Goal: Find specific page/section: Find specific page/section

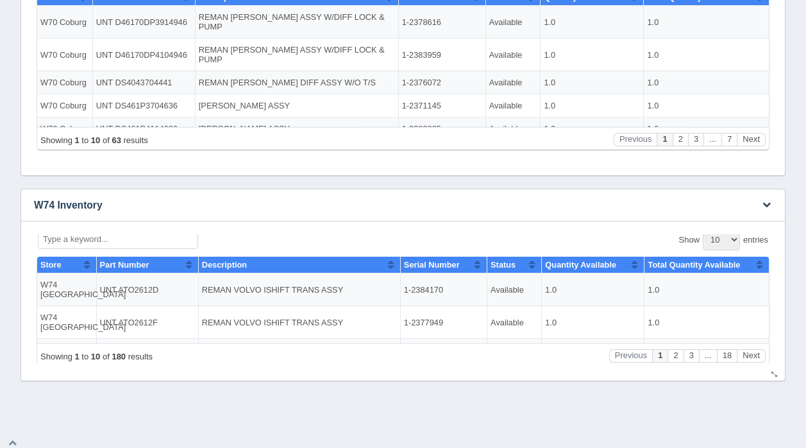
scroll to position [428, 0]
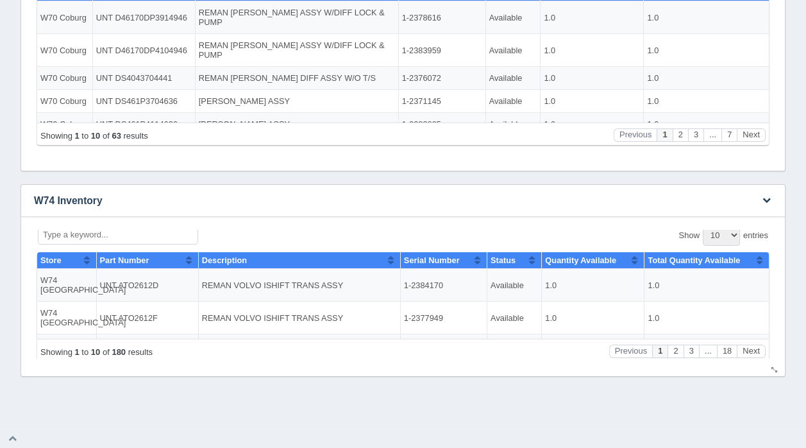
click at [89, 233] on input "Type a keyword..." at bounding box center [118, 234] width 160 height 20
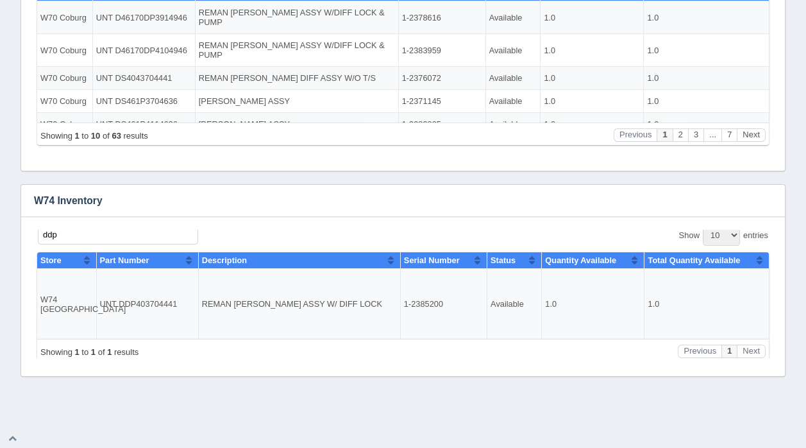
type input "ddp"
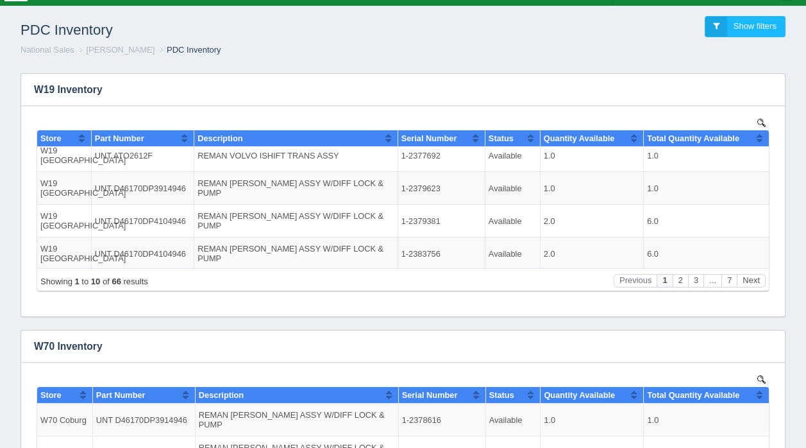
scroll to position [0, 0]
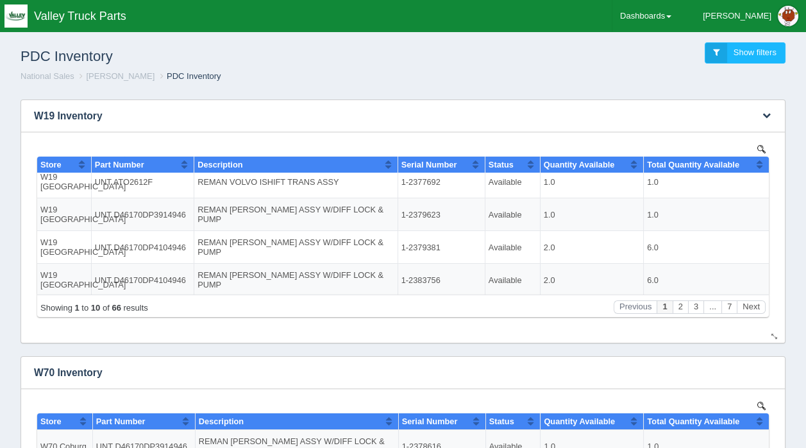
click at [756, 147] on link at bounding box center [761, 148] width 15 height 15
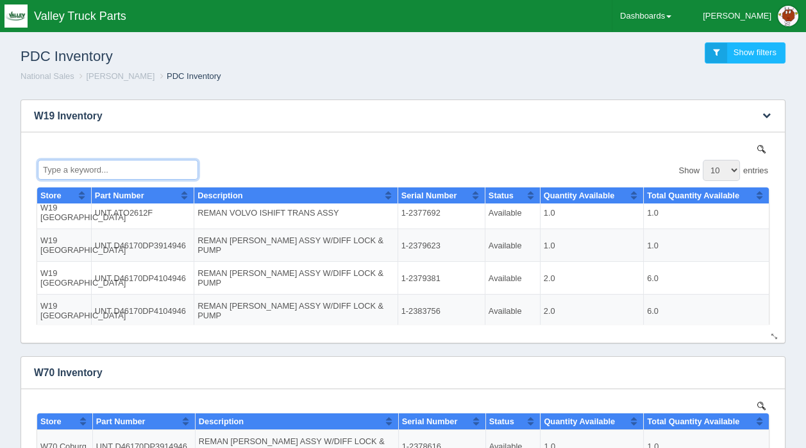
click at [128, 171] on input "Type a keyword..." at bounding box center [118, 169] width 160 height 20
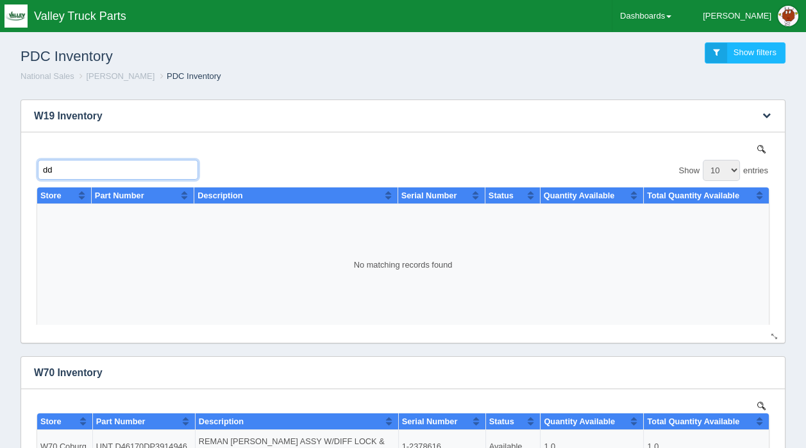
type input "d"
type input "D"
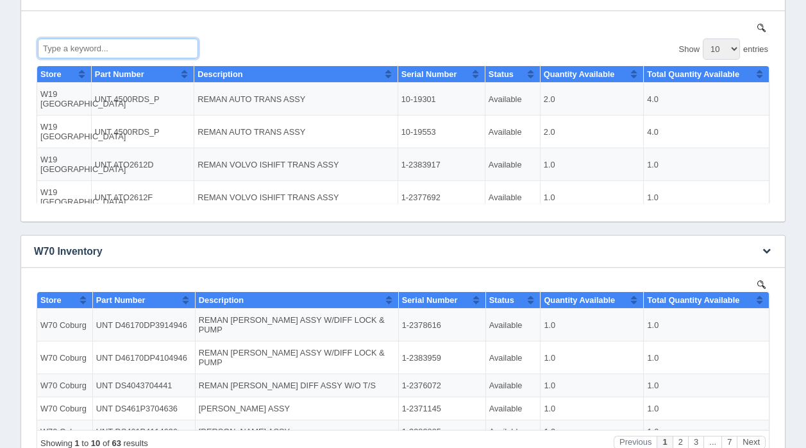
scroll to position [128, 0]
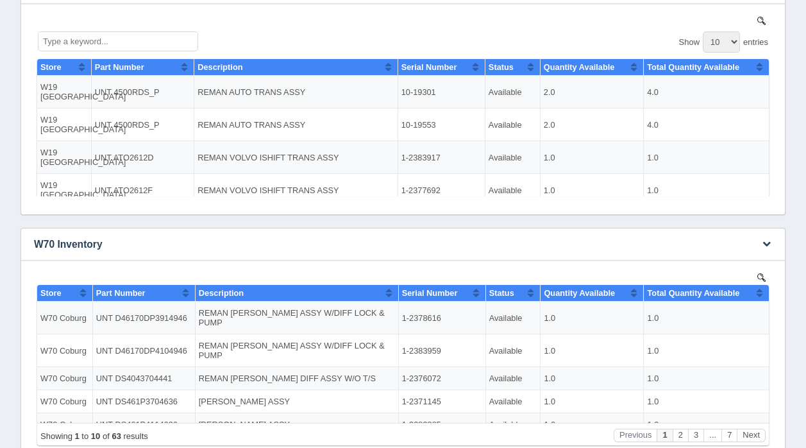
click at [759, 274] on img at bounding box center [761, 277] width 8 height 8
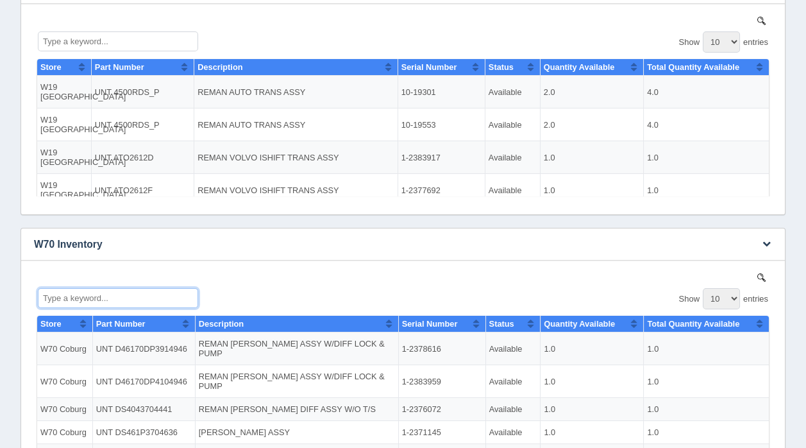
click at [63, 297] on input "Type a keyword..." at bounding box center [118, 297] width 160 height 20
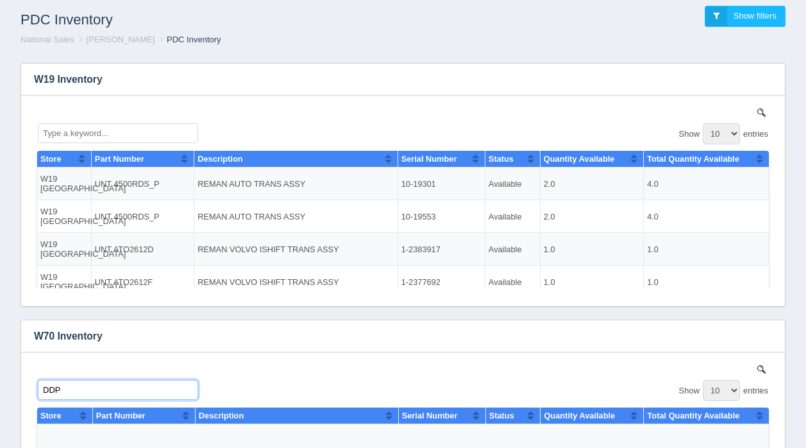
scroll to position [0, 0]
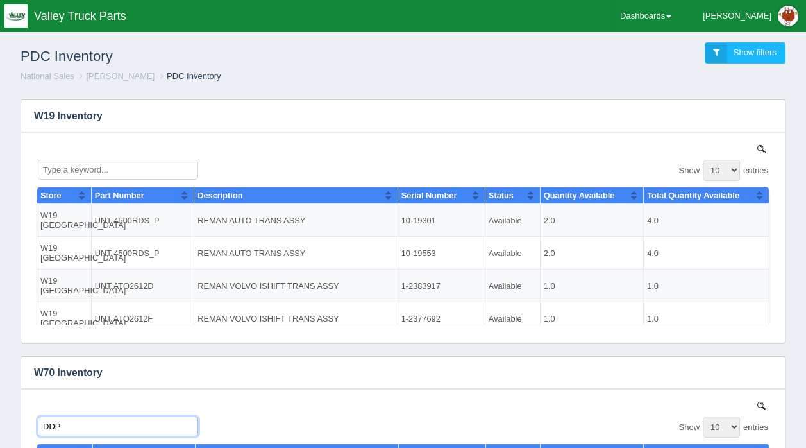
type input "DDP"
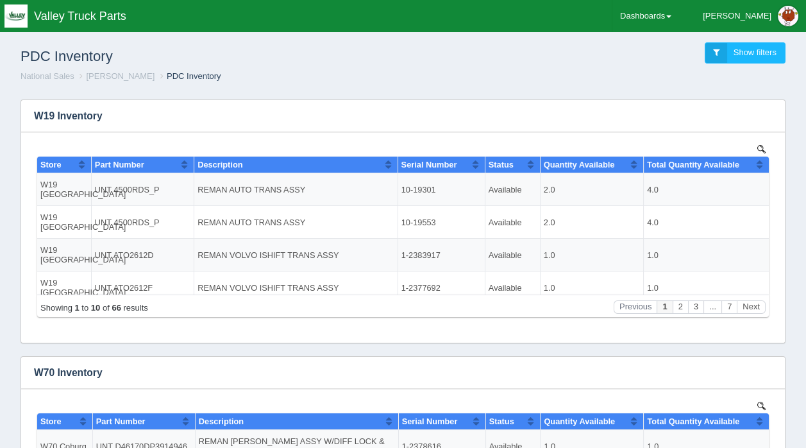
scroll to position [392, 0]
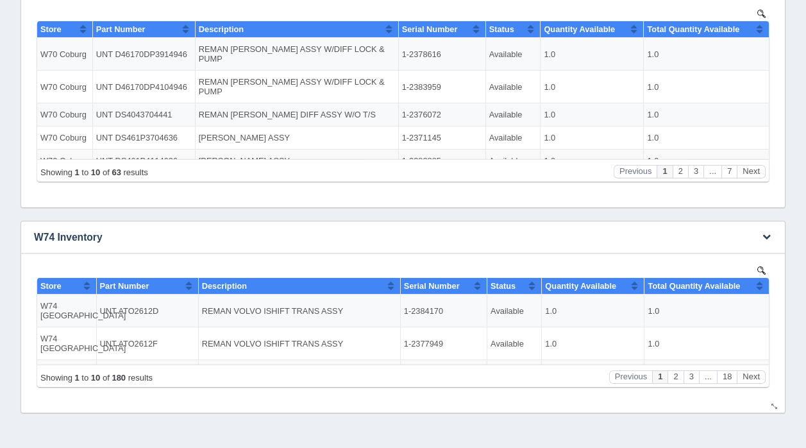
click at [762, 268] on img at bounding box center [761, 270] width 8 height 8
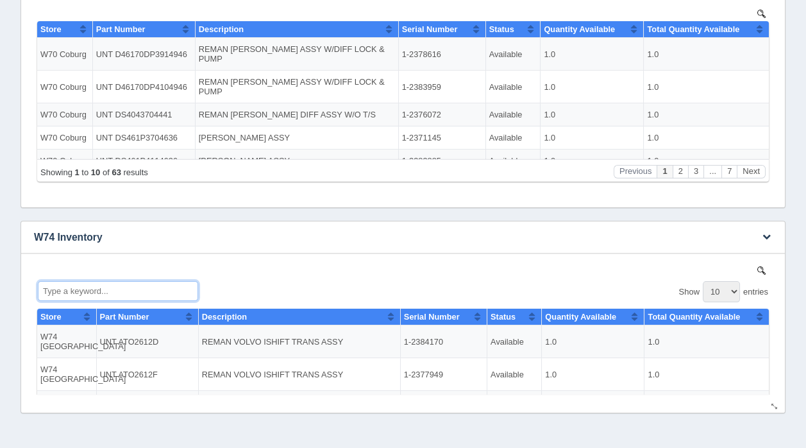
drag, startPoint x: 85, startPoint y: 292, endPoint x: 94, endPoint y: 291, distance: 9.0
click at [85, 292] on input "Type a keyword..." at bounding box center [118, 290] width 160 height 20
type input "1"
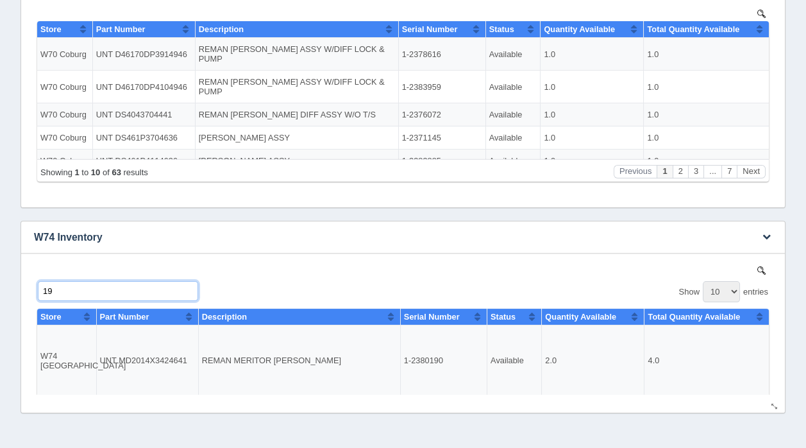
type input "1"
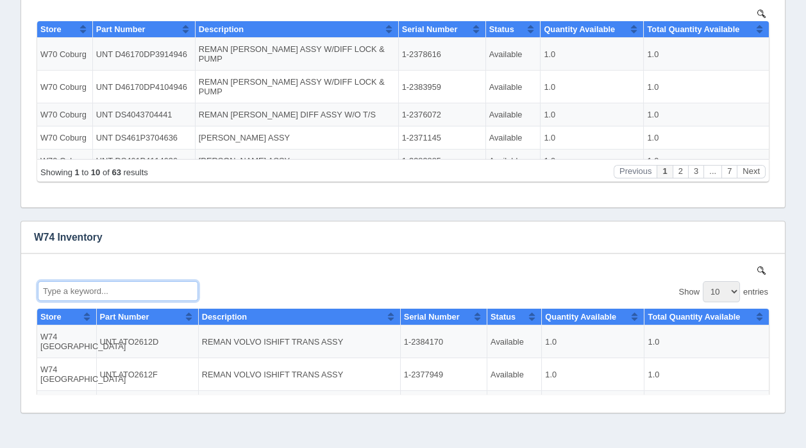
scroll to position [0, 0]
